Goal: Task Accomplishment & Management: Manage account settings

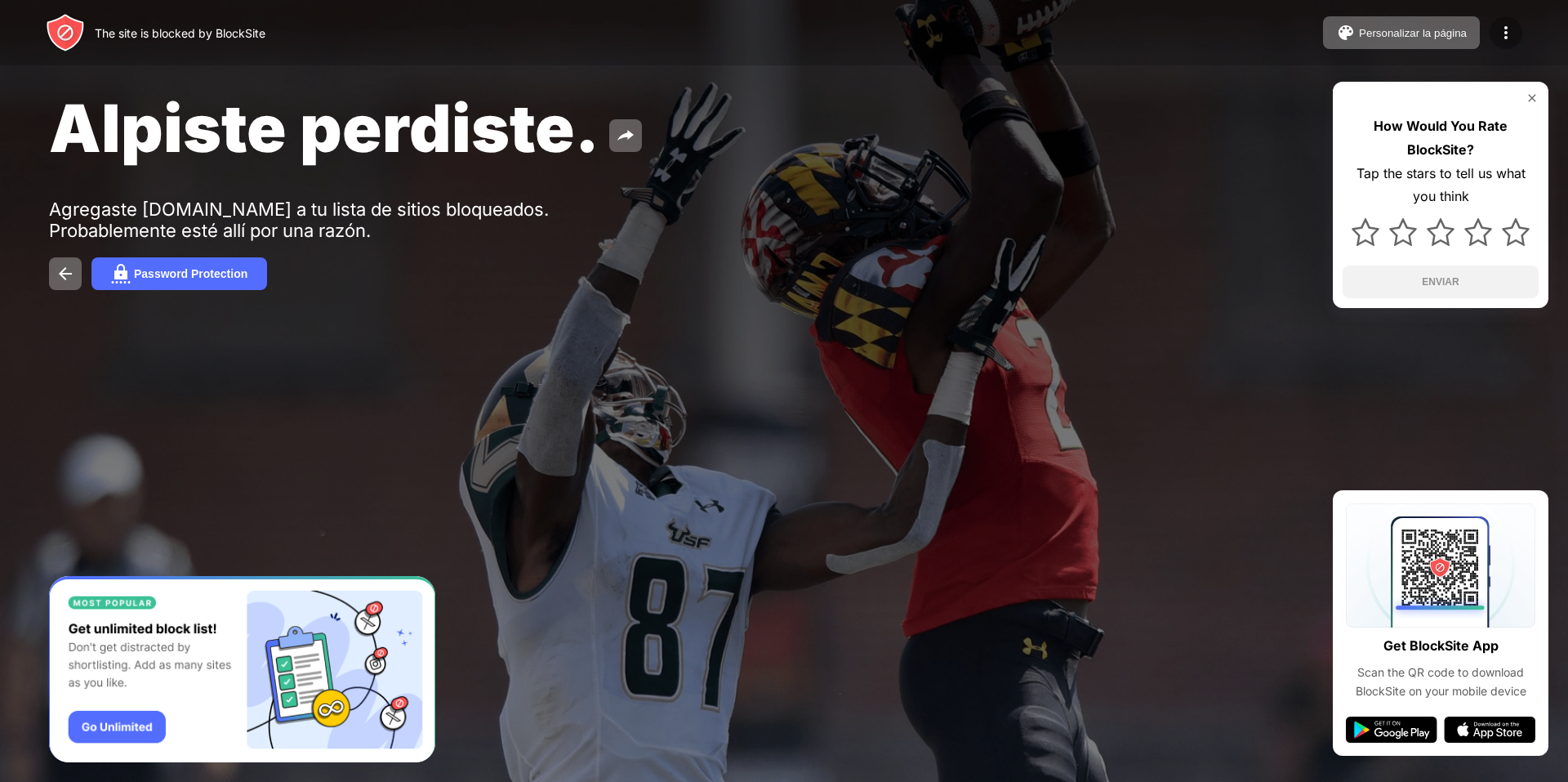
click at [1508, 29] on img at bounding box center [1507, 33] width 20 height 20
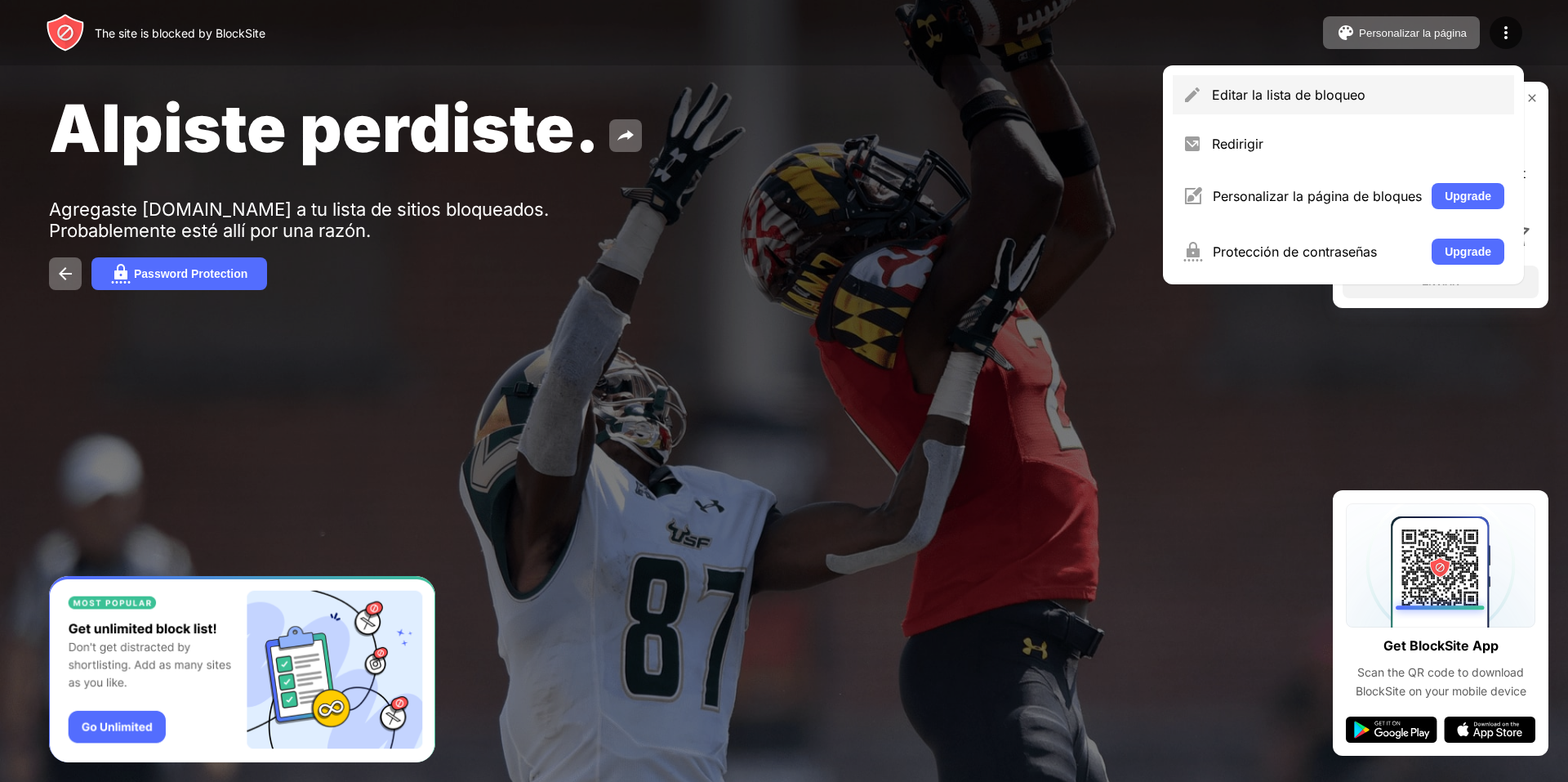
click at [1293, 108] on div "Editar la lista de bloqueo" at bounding box center [1344, 95] width 342 height 39
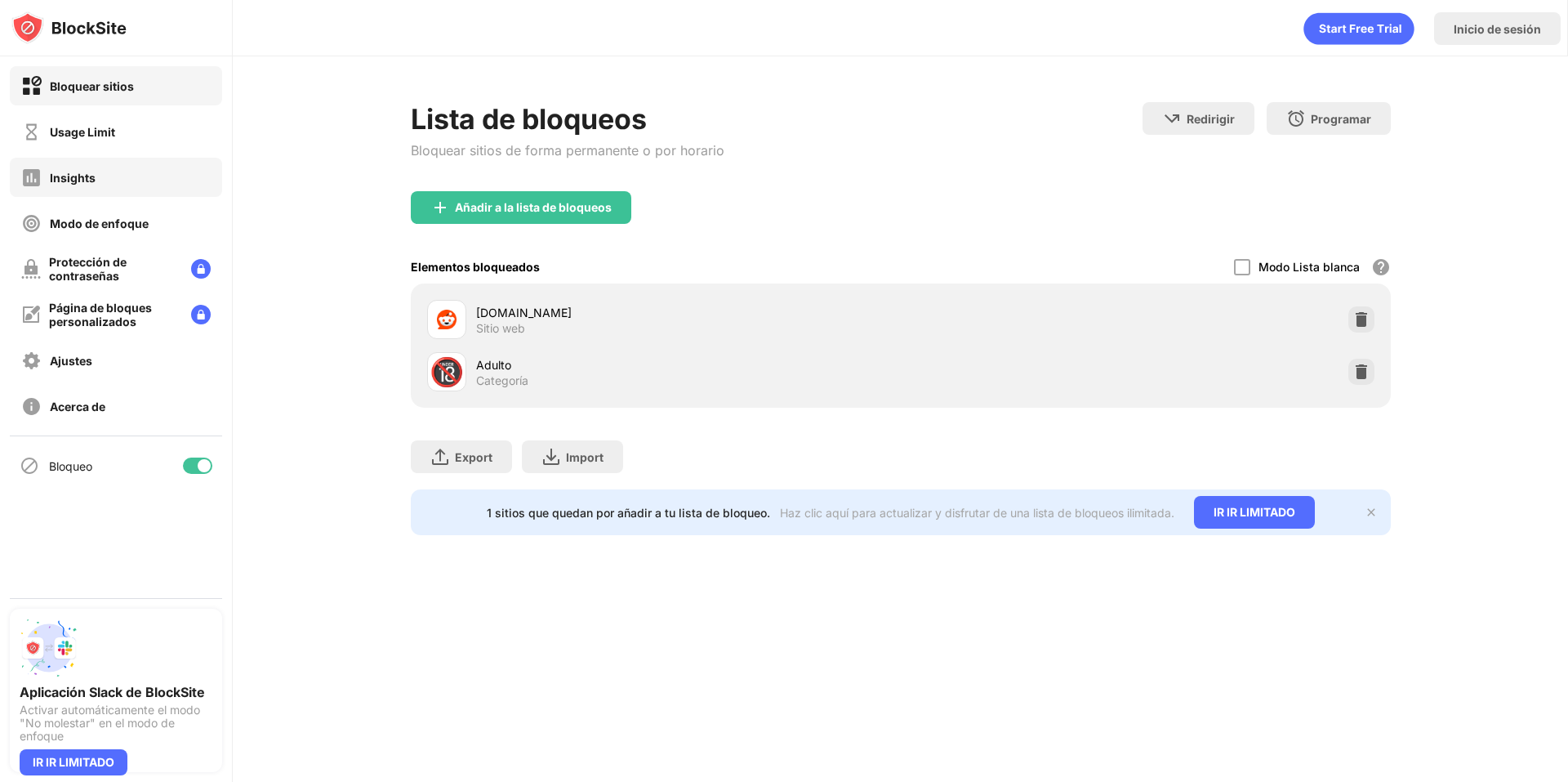
click at [132, 166] on div "Insights" at bounding box center [116, 177] width 212 height 39
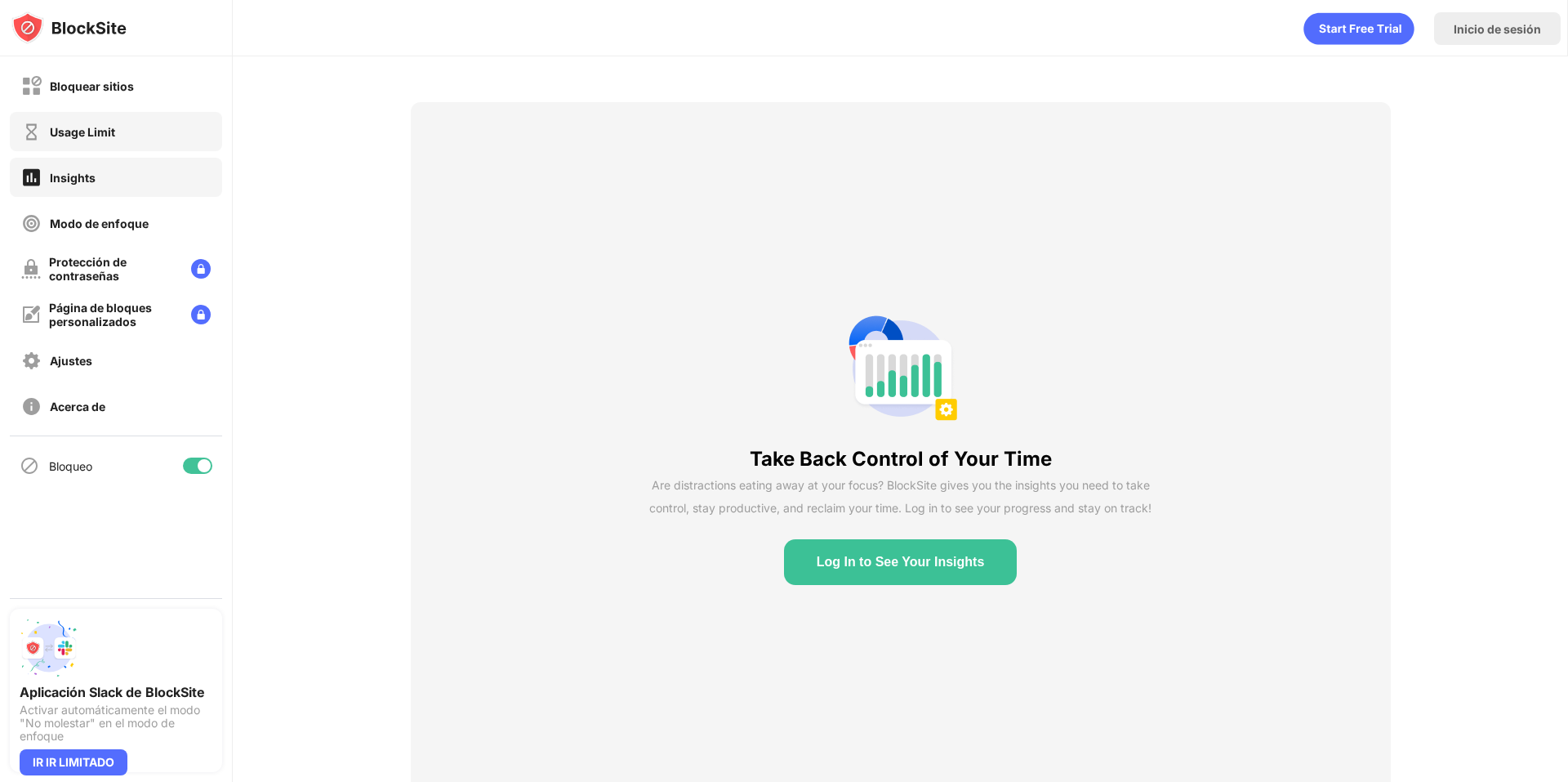
click at [128, 127] on div "Usage Limit" at bounding box center [116, 131] width 212 height 39
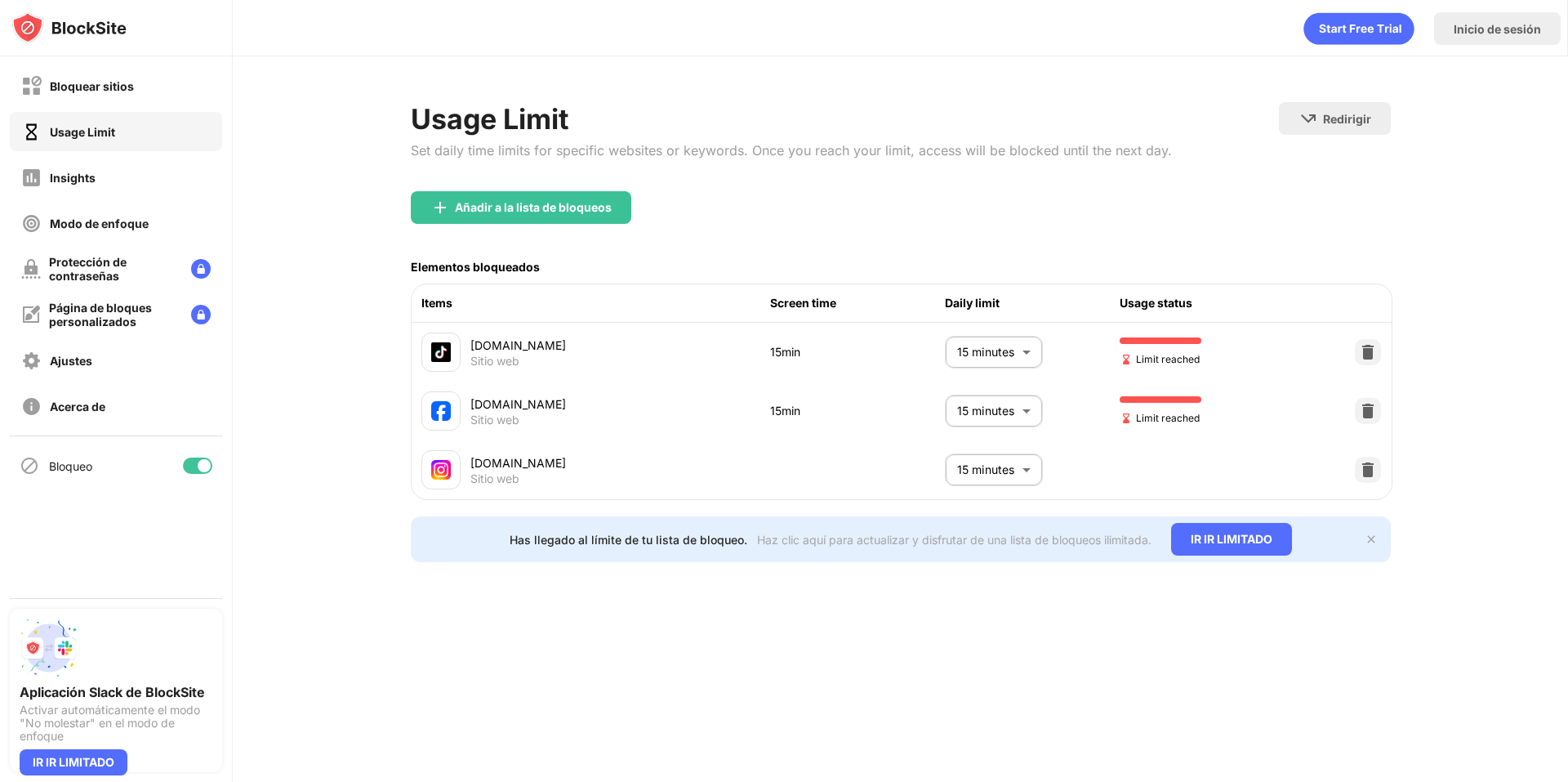
click at [981, 411] on body "Bloquear sitios Usage Limit Insights Modo de enfoque Protección de contraseñas …" at bounding box center [784, 391] width 1568 height 782
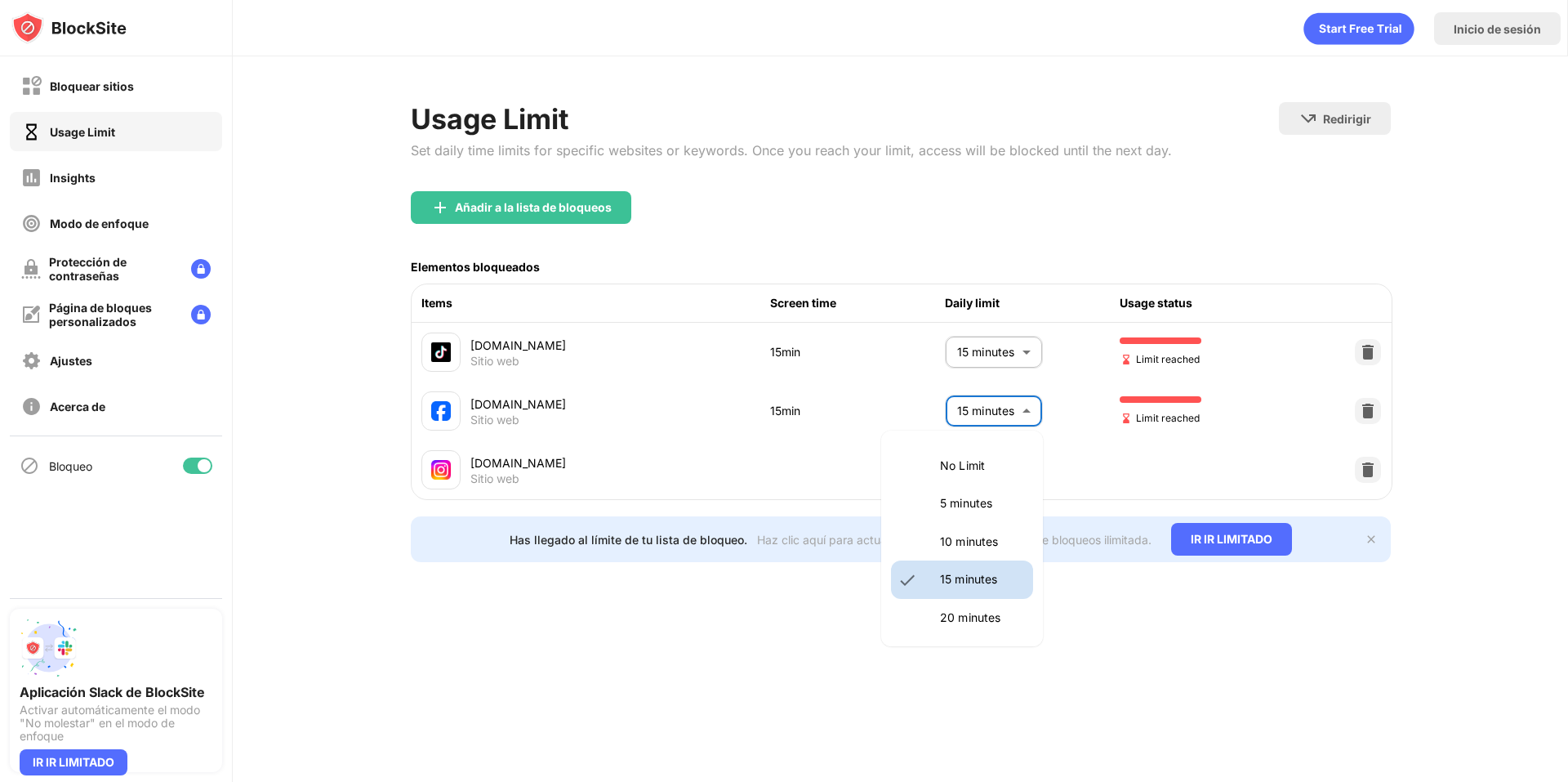
click at [936, 537] on li "10 minutes" at bounding box center [962, 541] width 142 height 37
type input "**"
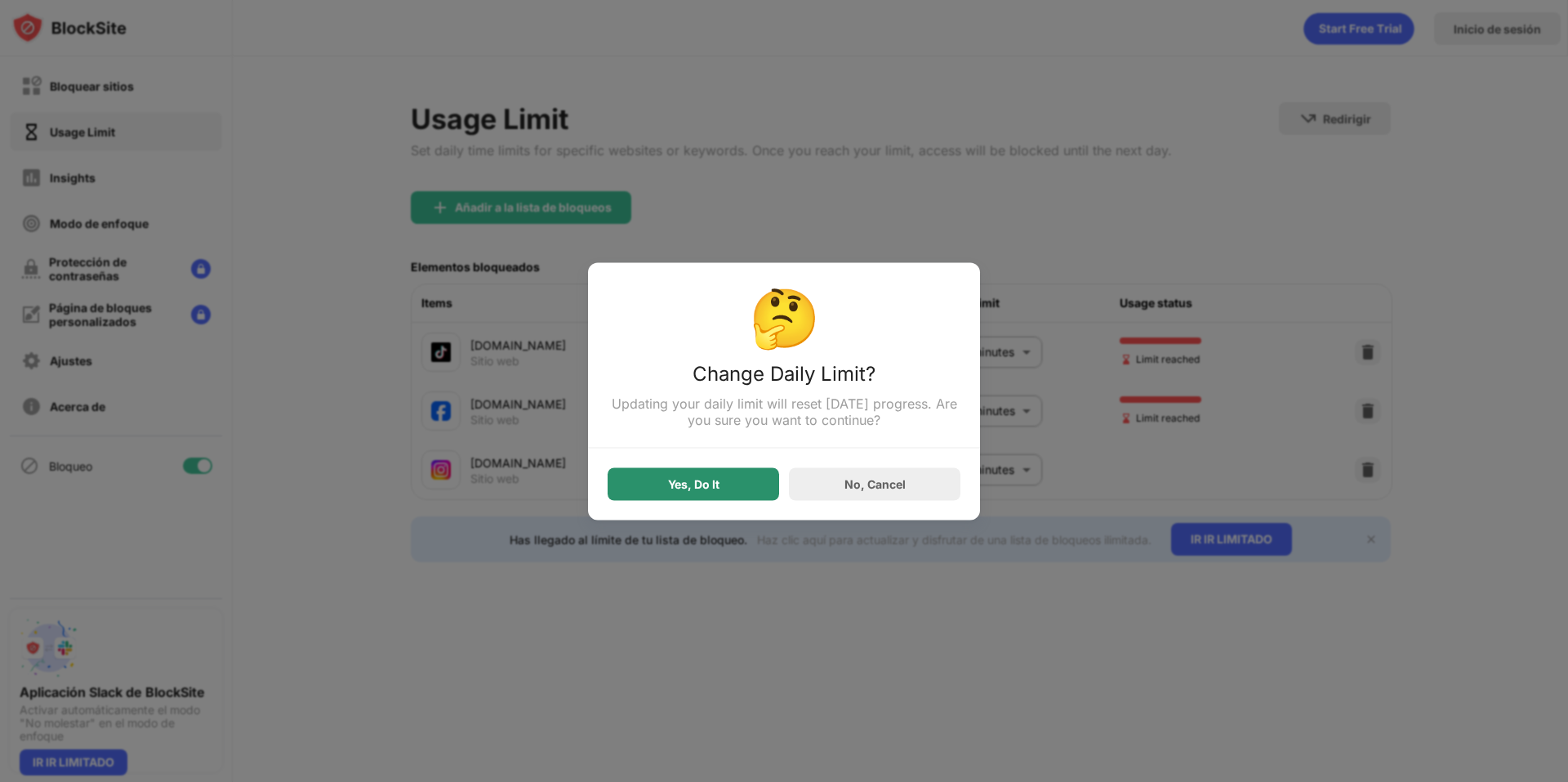
click at [684, 487] on div "Yes, Do It" at bounding box center [694, 484] width 51 height 13
